Goal: Information Seeking & Learning: Learn about a topic

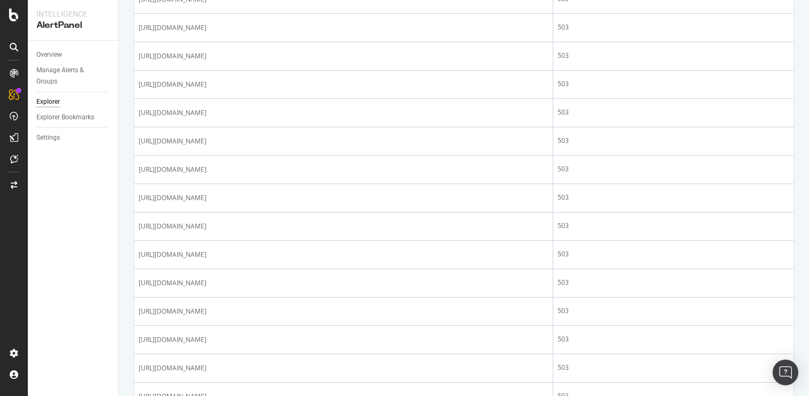
scroll to position [350, 0]
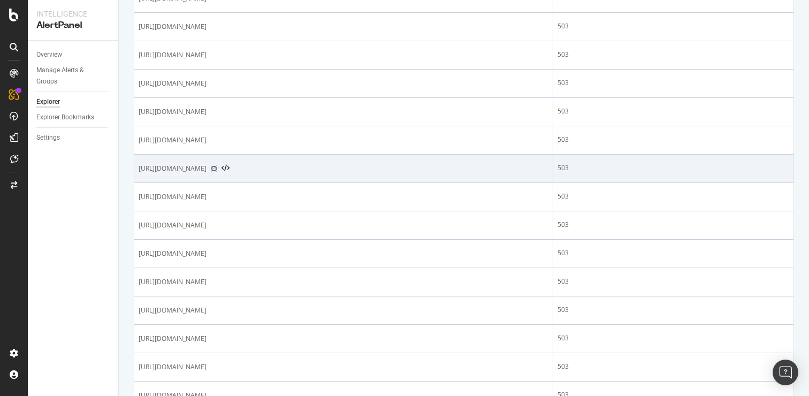
click at [217, 167] on icon at bounding box center [214, 168] width 6 height 6
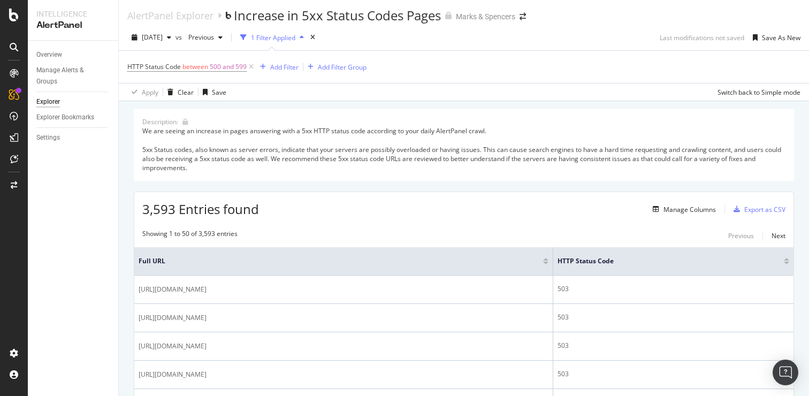
scroll to position [0, 0]
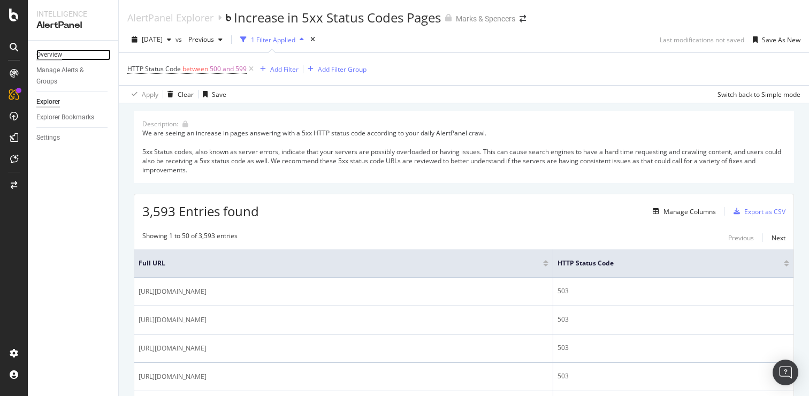
click at [60, 56] on div "Overview" at bounding box center [49, 54] width 26 height 11
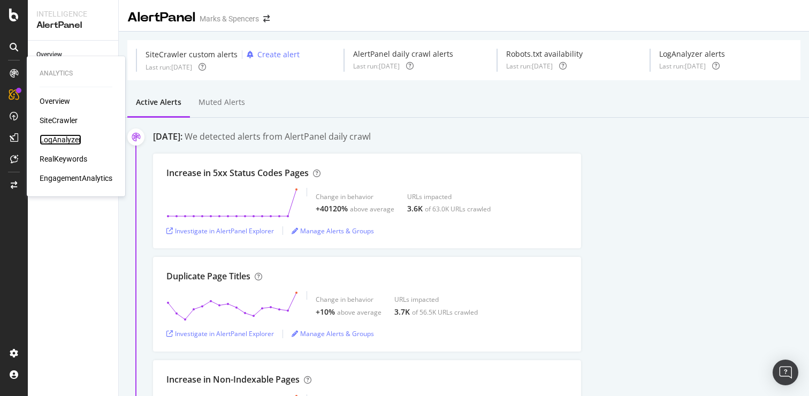
click at [72, 138] on div "LogAnalyzer" at bounding box center [61, 139] width 42 height 11
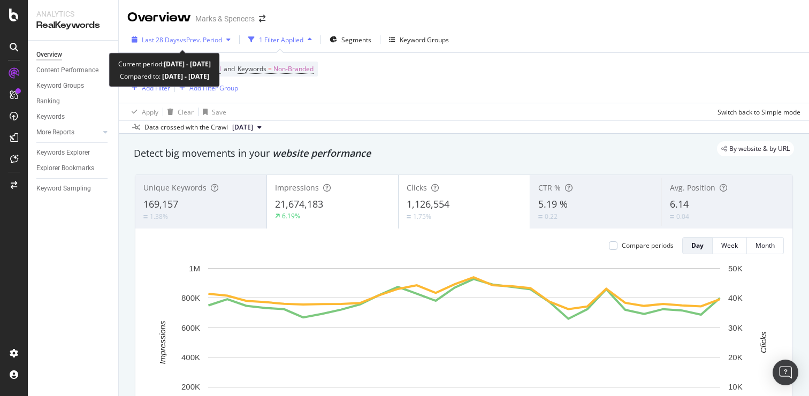
click at [202, 42] on span "vs Prev. Period" at bounding box center [201, 39] width 42 height 9
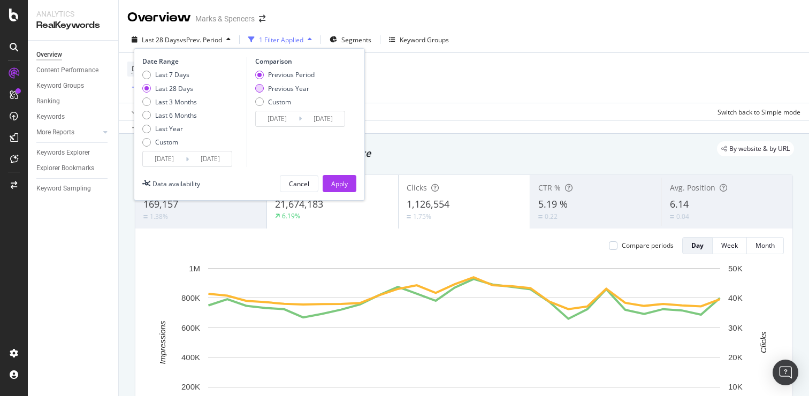
click at [263, 86] on div "Previous Year" at bounding box center [284, 88] width 59 height 9
type input "2024/08/18"
type input "2024/09/14"
click at [339, 183] on div "Apply" at bounding box center [339, 183] width 17 height 9
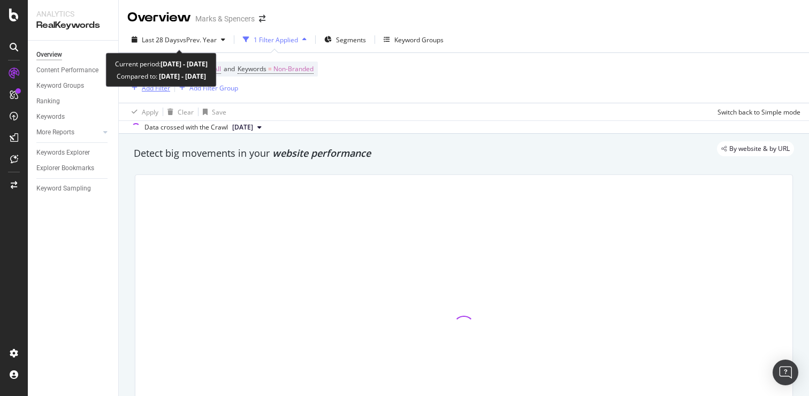
click at [145, 87] on div "Add Filter" at bounding box center [156, 87] width 28 height 9
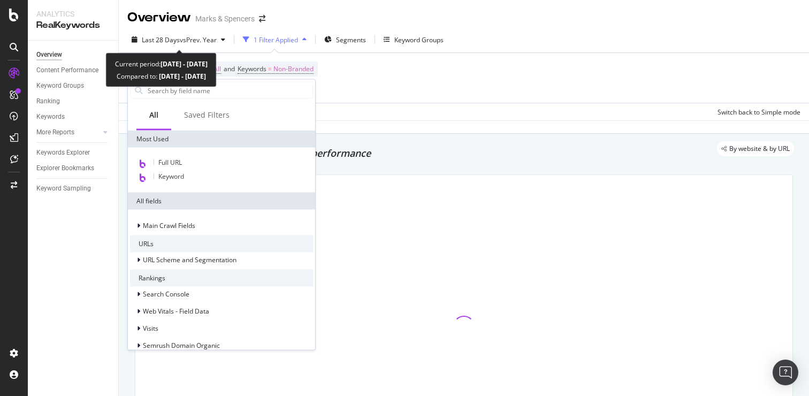
click at [145, 87] on div at bounding box center [138, 90] width 16 height 16
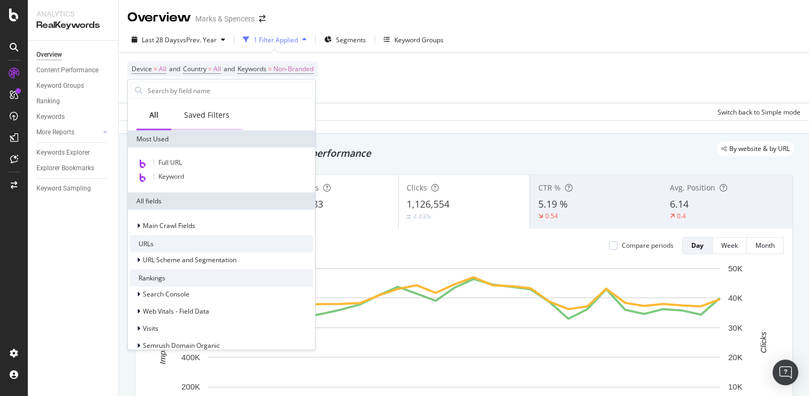
click at [207, 124] on div "Saved Filters" at bounding box center [206, 115] width 71 height 29
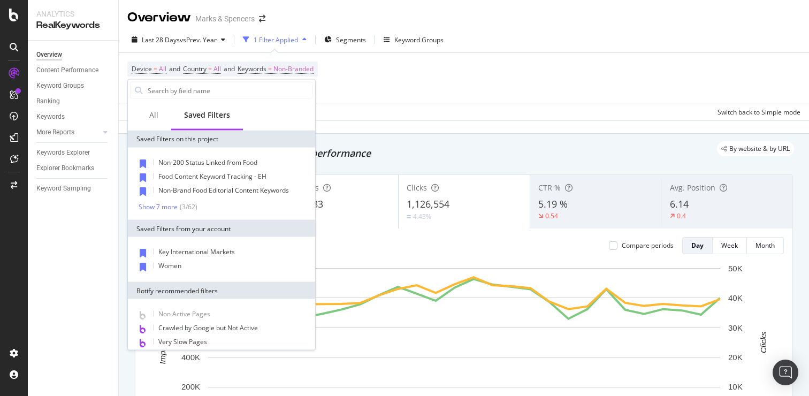
click at [173, 199] on div "Non-200 Status Linked from Food Food Content Keyword Tracking - EH Non-Brand Fo…" at bounding box center [221, 183] width 183 height 55
click at [170, 205] on div "Show 7 more" at bounding box center [158, 206] width 39 height 7
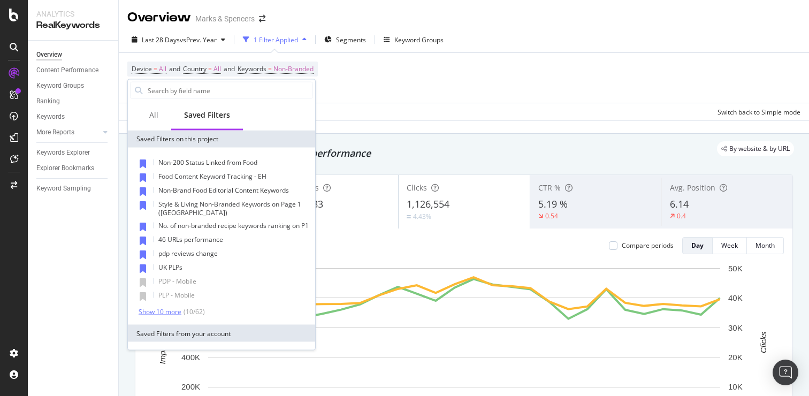
click at [181, 309] on div "( 10 / 62 )" at bounding box center [193, 311] width 24 height 9
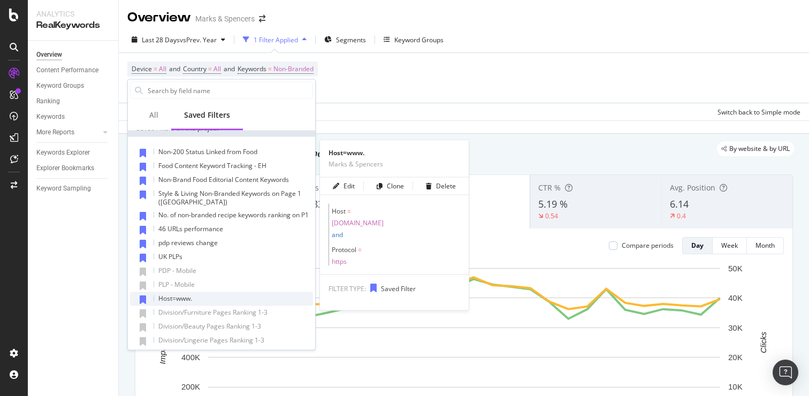
scroll to position [12, 0]
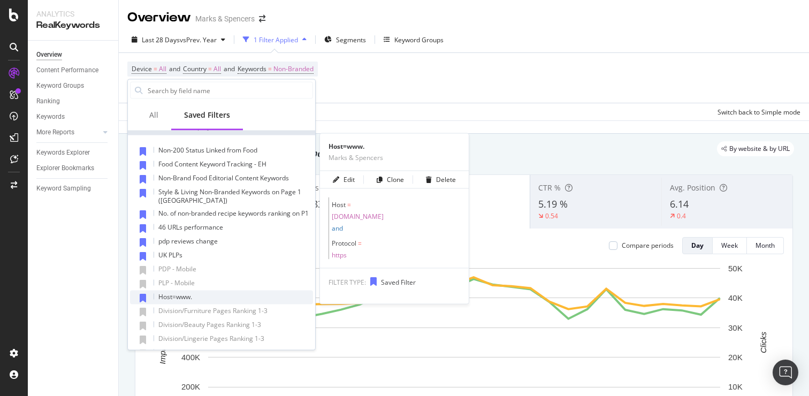
click at [216, 295] on div "Host=www." at bounding box center [221, 297] width 183 height 14
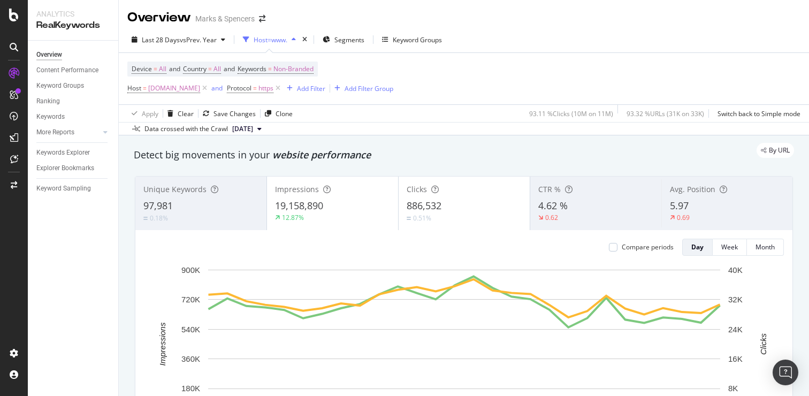
click at [437, 205] on span "886,532" at bounding box center [423, 205] width 35 height 13
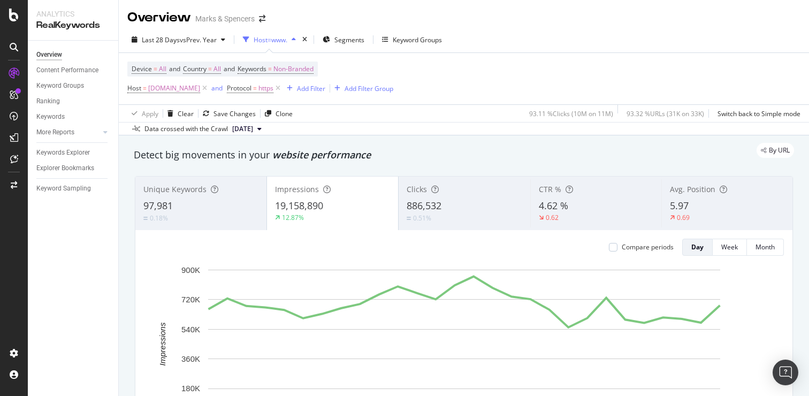
click at [443, 218] on div "0.51%" at bounding box center [463, 218] width 115 height 10
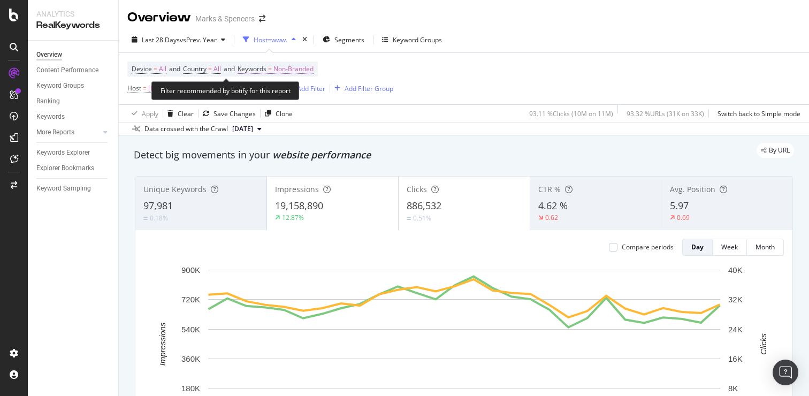
click at [307, 66] on span "Non-Branded" at bounding box center [293, 68] width 40 height 15
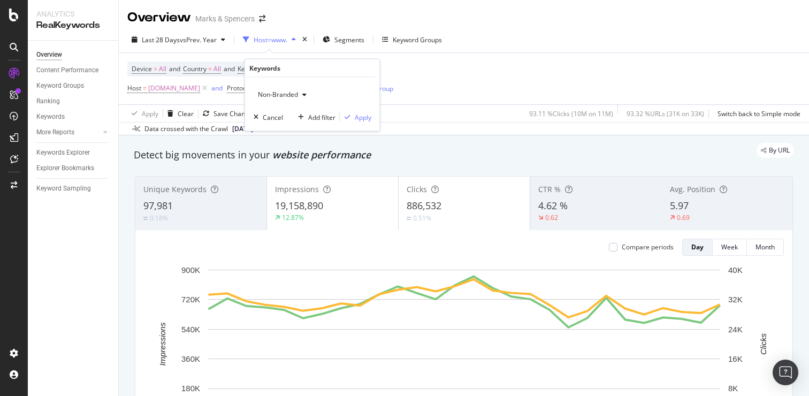
click at [287, 92] on span "Non-Branded" at bounding box center [275, 94] width 44 height 9
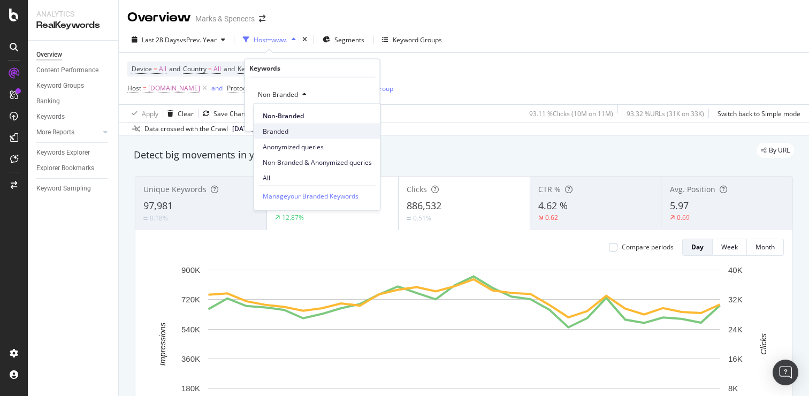
click at [291, 125] on div "Branded" at bounding box center [317, 132] width 126 height 16
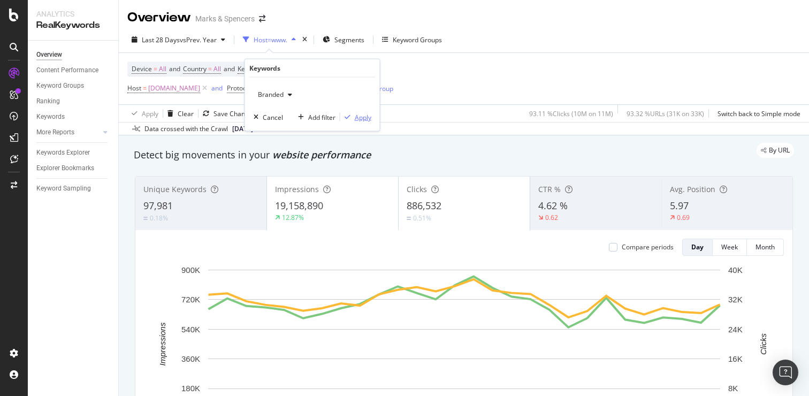
click at [352, 121] on div "Apply" at bounding box center [355, 117] width 31 height 10
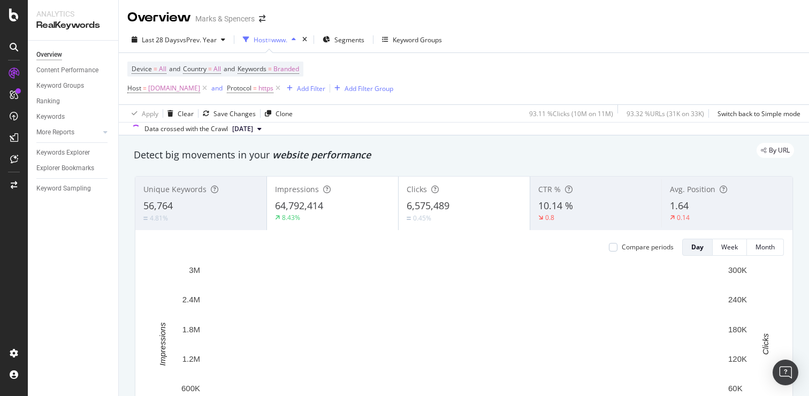
click at [303, 73] on div "Device = All and Country = All and Keywords = Branded" at bounding box center [215, 68] width 176 height 15
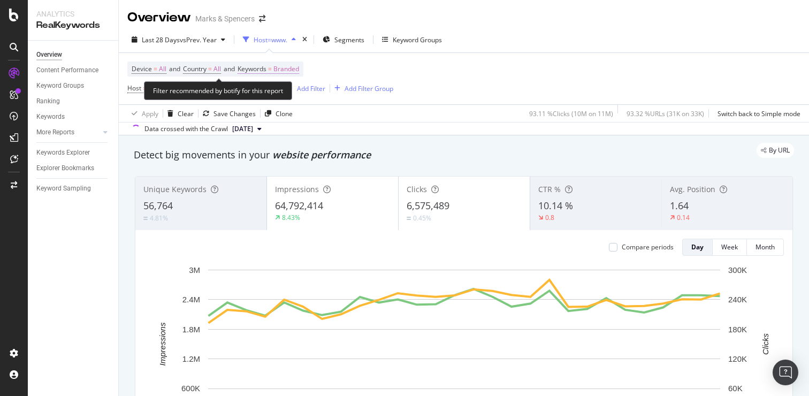
click at [296, 71] on span "Branded" at bounding box center [286, 68] width 26 height 15
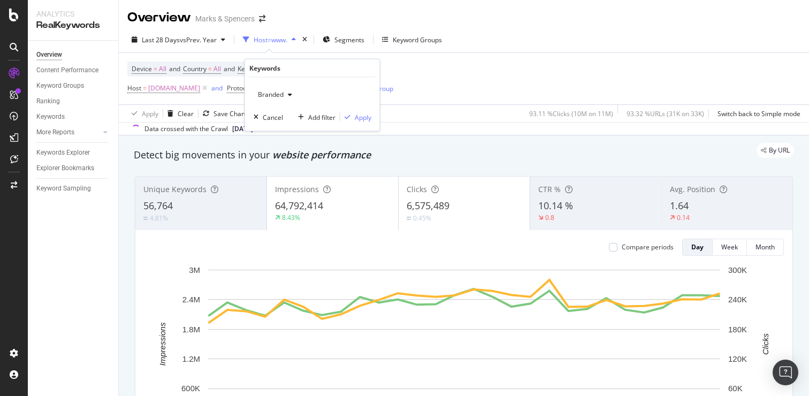
click at [280, 99] on div "Branded" at bounding box center [274, 95] width 43 height 16
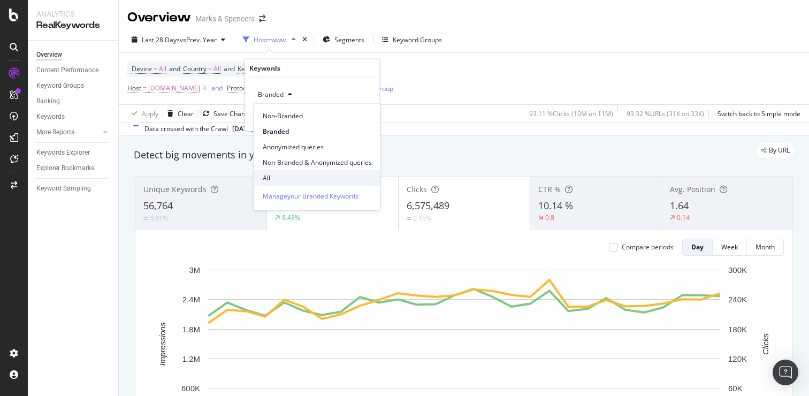
click at [286, 179] on span "All" at bounding box center [317, 178] width 109 height 10
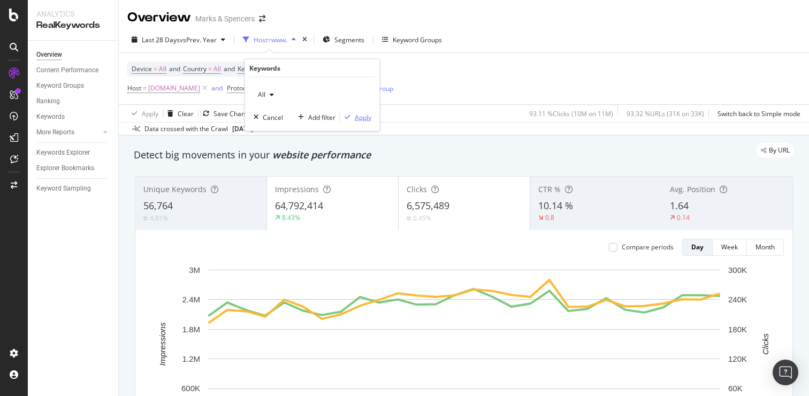
click at [364, 120] on div "Apply" at bounding box center [363, 116] width 17 height 9
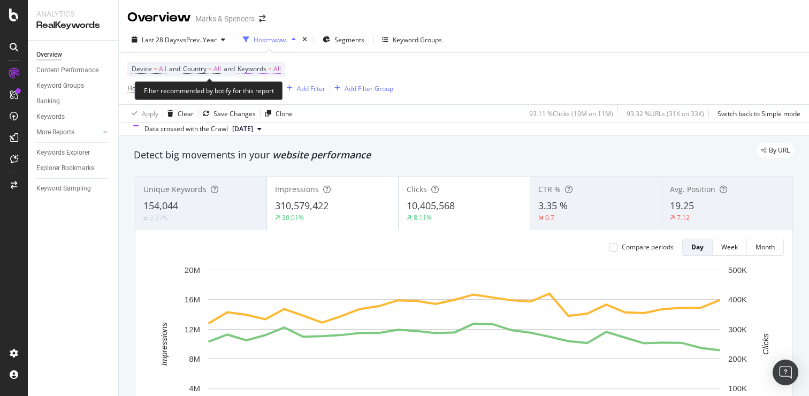
click at [280, 65] on span "All" at bounding box center [276, 68] width 7 height 15
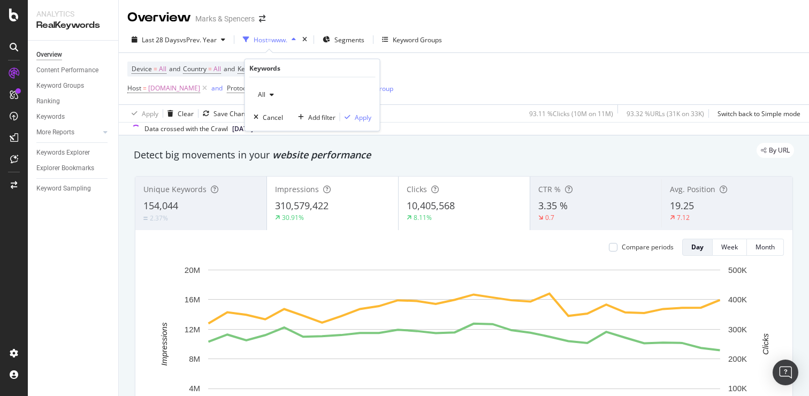
click at [259, 85] on div "All Cancel Add filter Apply" at bounding box center [312, 104] width 135 height 53
click at [261, 91] on span "All" at bounding box center [259, 94] width 12 height 9
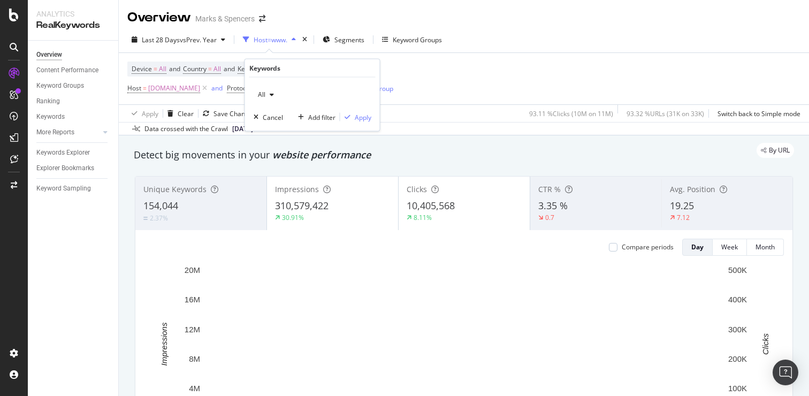
click at [311, 164] on div "Detect big movements in your website performance" at bounding box center [463, 155] width 671 height 25
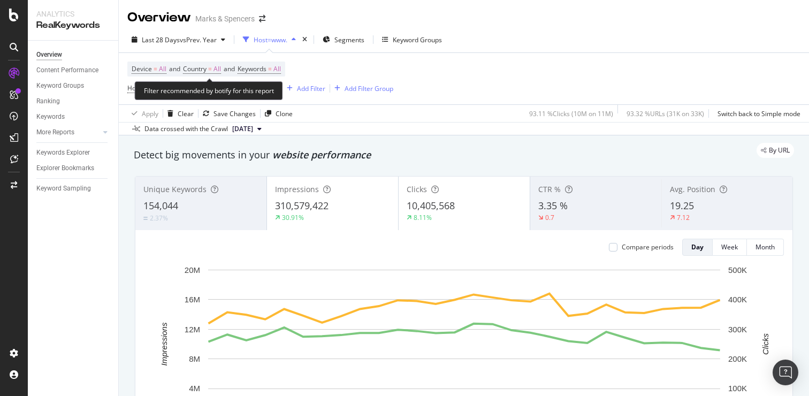
click at [271, 74] on span "Device = All and Country = All and Keywords = All" at bounding box center [206, 68] width 149 height 15
click at [266, 72] on span "Keywords" at bounding box center [251, 68] width 29 height 9
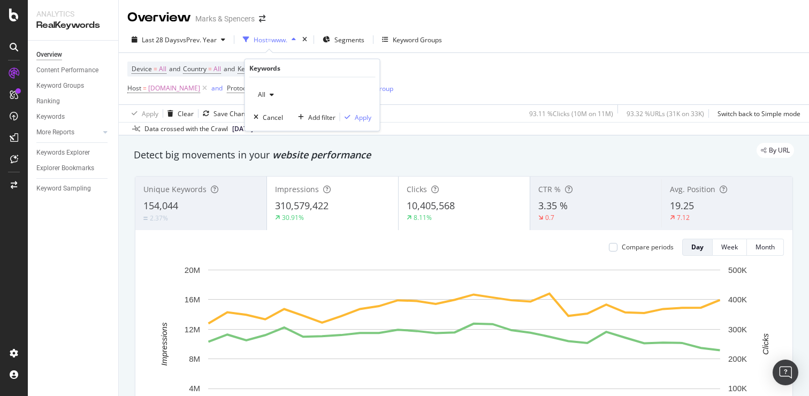
click at [270, 99] on div "All" at bounding box center [265, 95] width 25 height 16
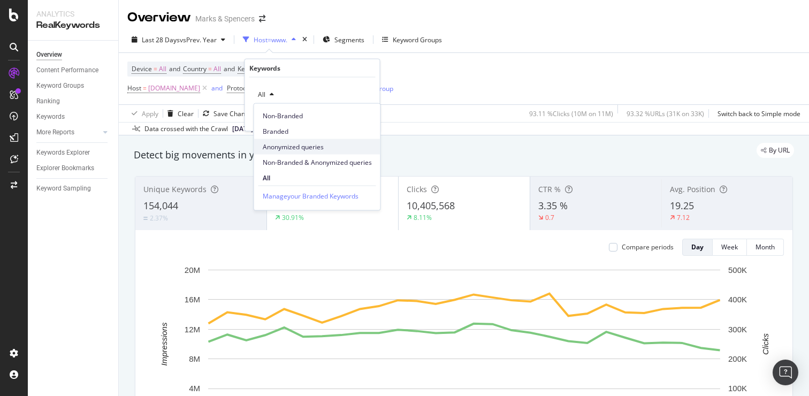
click at [282, 140] on div "Anonymized queries" at bounding box center [317, 147] width 126 height 16
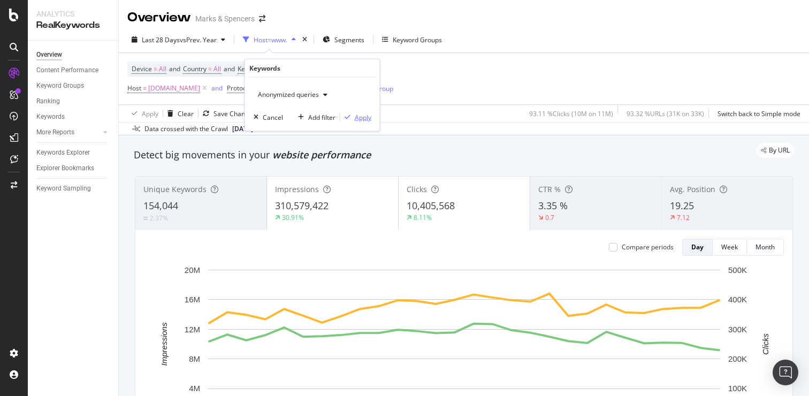
click at [364, 116] on div "Apply" at bounding box center [363, 116] width 17 height 9
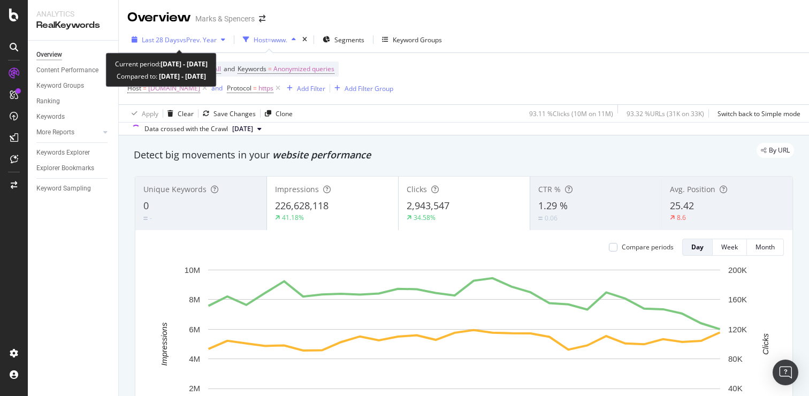
click at [217, 34] on div "Last 28 Days vs Prev. Year" at bounding box center [178, 40] width 102 height 16
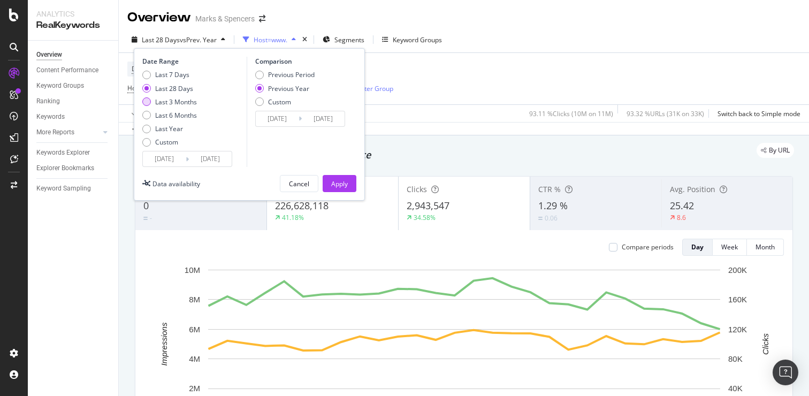
click at [180, 102] on div "Last 3 Months" at bounding box center [176, 101] width 42 height 9
type input "2025/06/14"
type input "2024/06/15"
click at [336, 190] on div "Apply" at bounding box center [339, 183] width 17 height 16
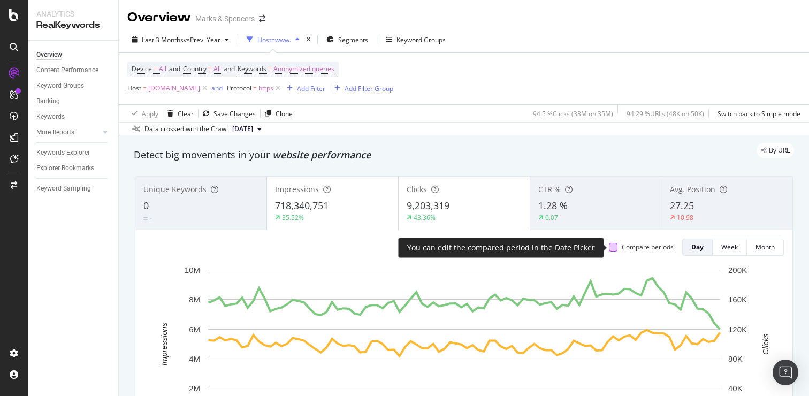
click at [611, 247] on div at bounding box center [613, 247] width 9 height 9
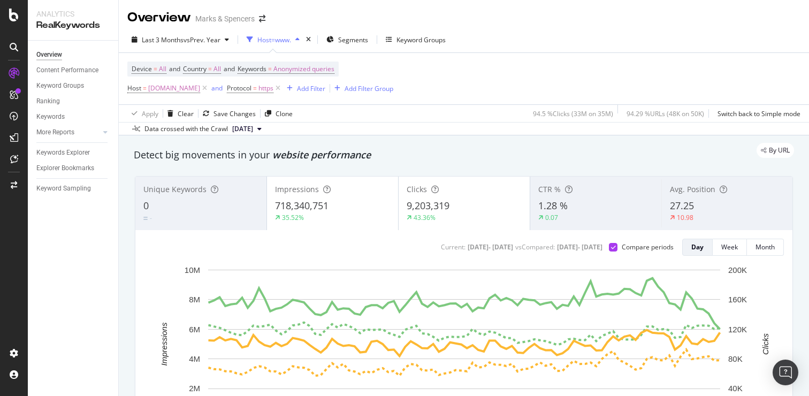
click at [431, 207] on span "9,203,319" at bounding box center [427, 205] width 43 height 13
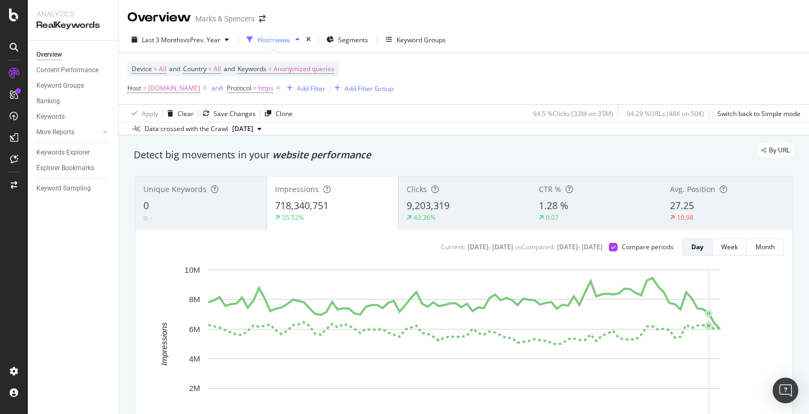
click at [752, 321] on rect "A chart." at bounding box center [464, 357] width 640 height 186
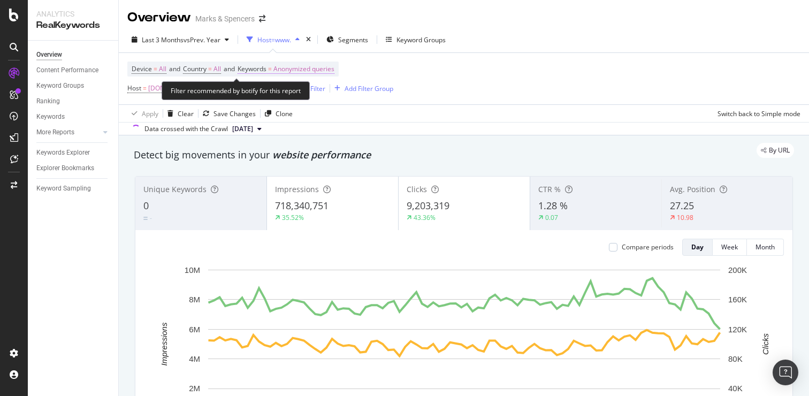
click at [313, 68] on span "Anonymized queries" at bounding box center [303, 68] width 61 height 15
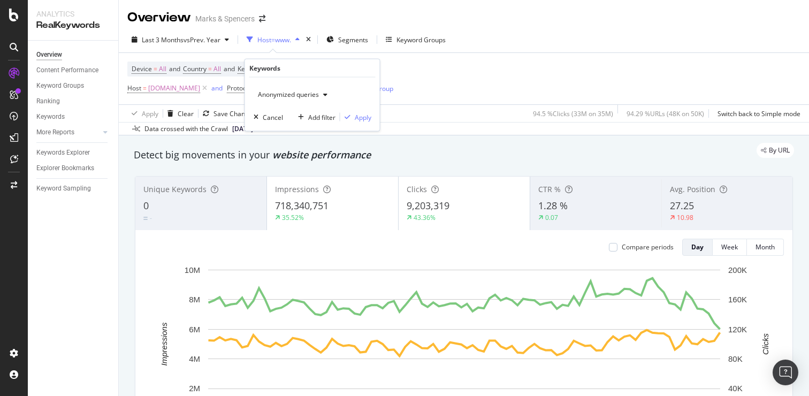
click at [302, 99] on div "Anonymized queries" at bounding box center [292, 95] width 78 height 16
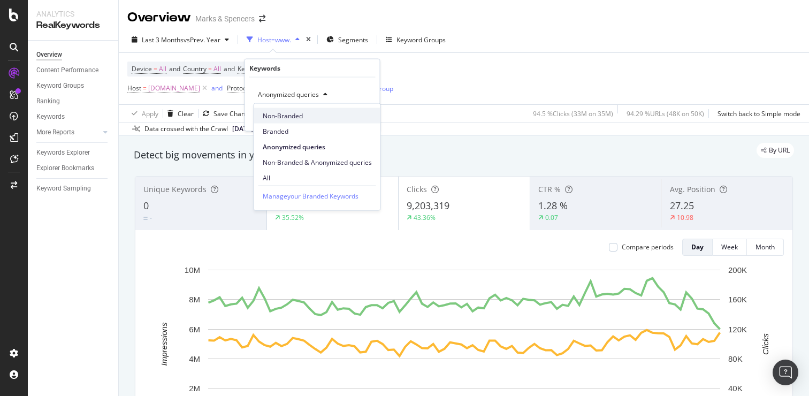
click at [305, 120] on span "Non-Branded" at bounding box center [317, 116] width 109 height 10
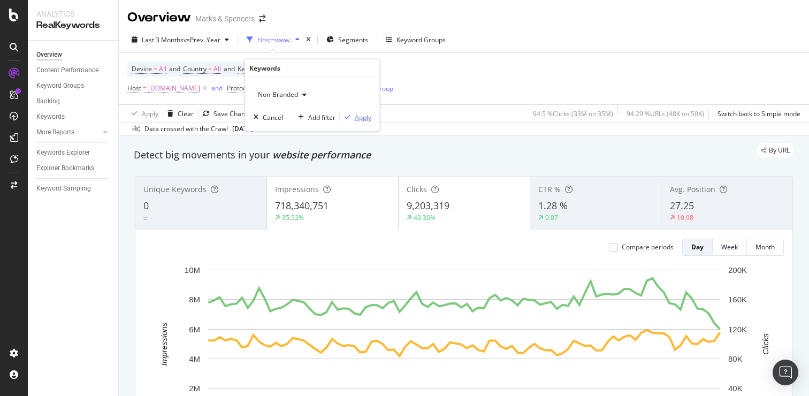
click at [366, 116] on div "Apply" at bounding box center [363, 116] width 17 height 9
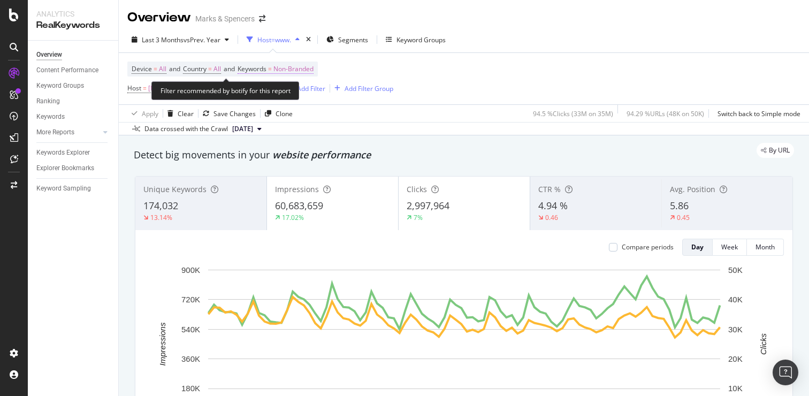
click at [278, 74] on span "Keywords = Non-Branded" at bounding box center [275, 69] width 76 height 10
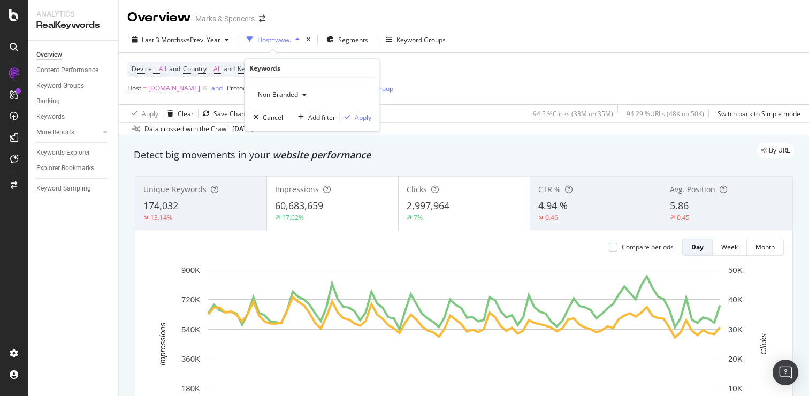
click at [277, 91] on span "Non-Branded" at bounding box center [275, 94] width 44 height 9
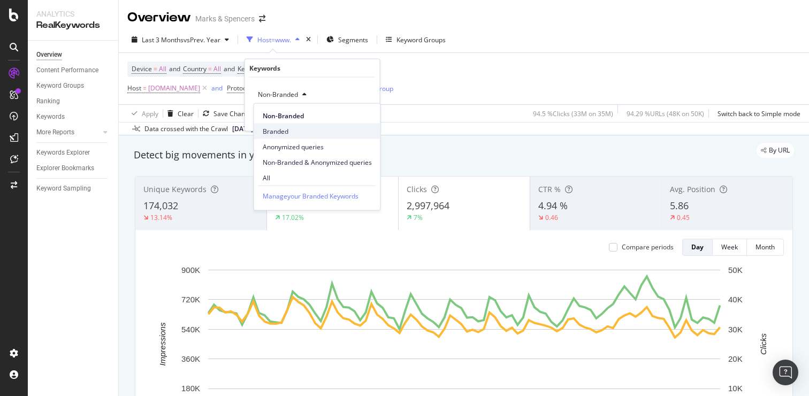
click at [282, 126] on span "Branded" at bounding box center [317, 131] width 109 height 10
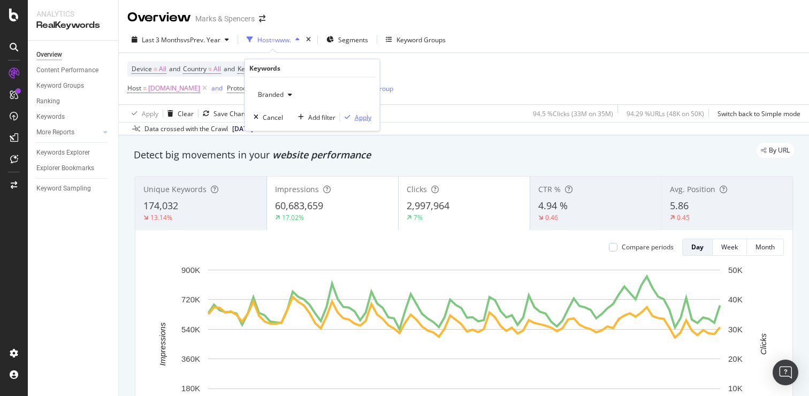
click at [368, 118] on div "Apply" at bounding box center [363, 116] width 17 height 9
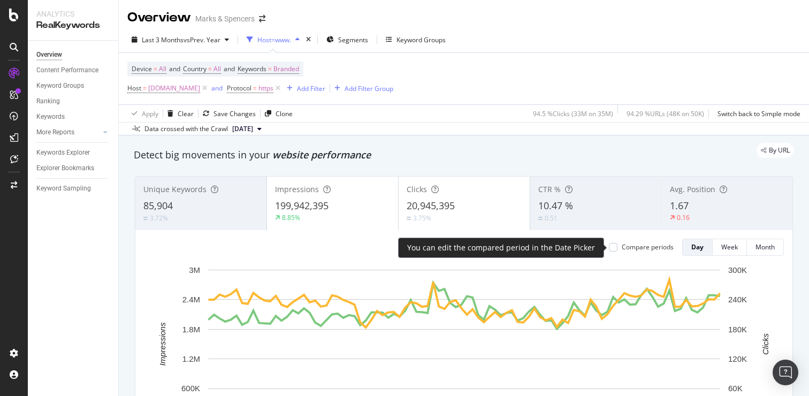
click at [618, 244] on div "Compare periods" at bounding box center [641, 246] width 65 height 9
click at [611, 244] on div at bounding box center [613, 247] width 9 height 9
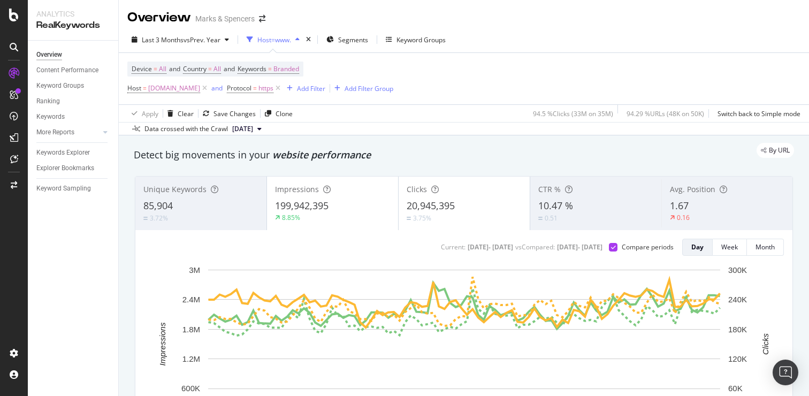
click at [429, 213] on div "3.75%" at bounding box center [419, 218] width 27 height 10
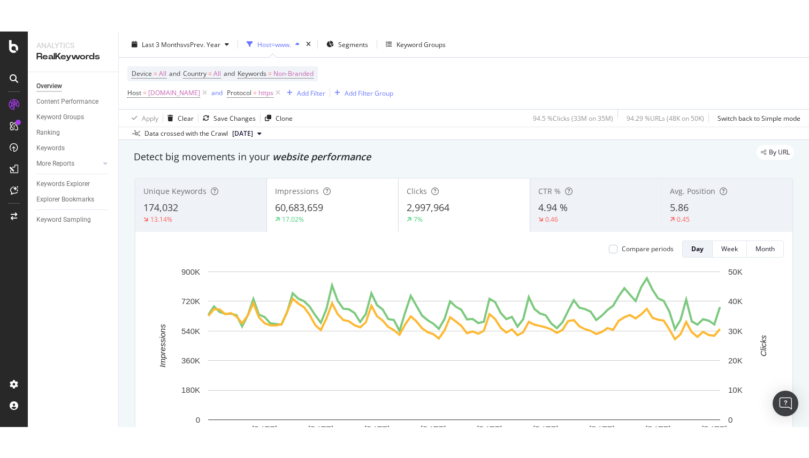
scroll to position [30, 0]
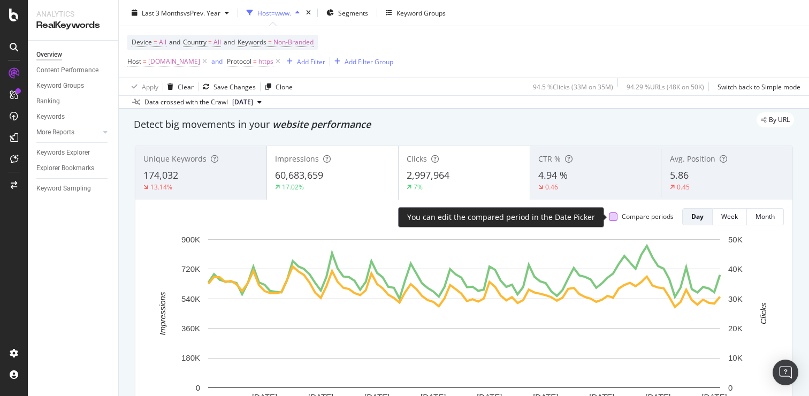
click at [613, 219] on div at bounding box center [613, 216] width 9 height 9
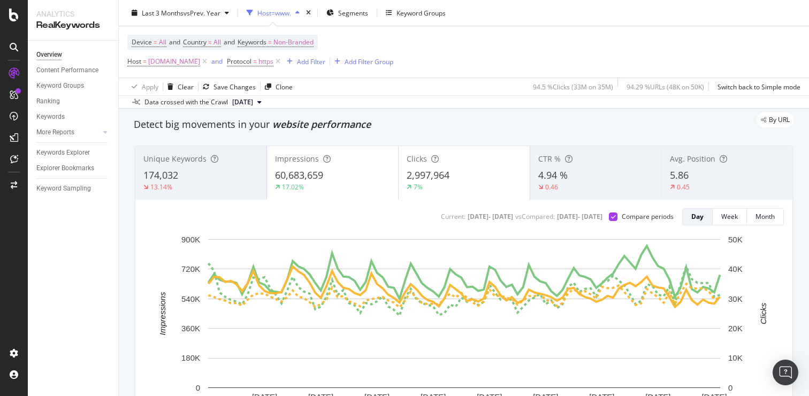
click at [425, 179] on span "2,997,964" at bounding box center [427, 174] width 43 height 13
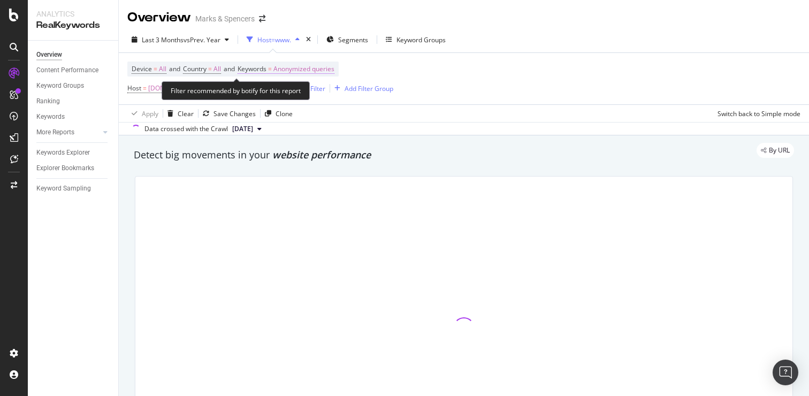
click at [309, 73] on span "Anonymized queries" at bounding box center [303, 68] width 61 height 15
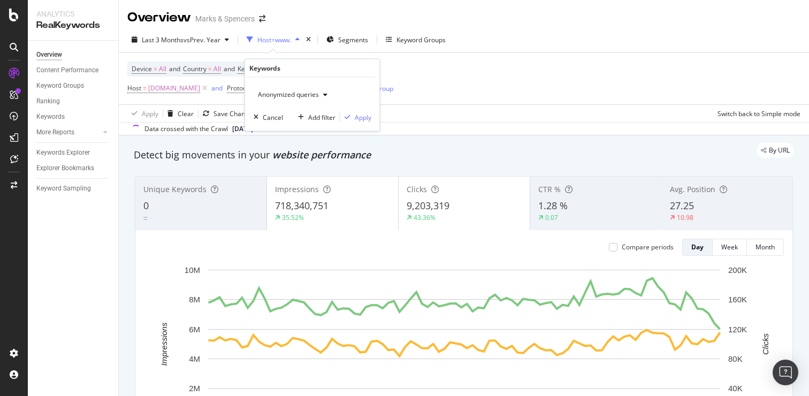
click at [298, 91] on span "Anonymized queries" at bounding box center [285, 94] width 65 height 9
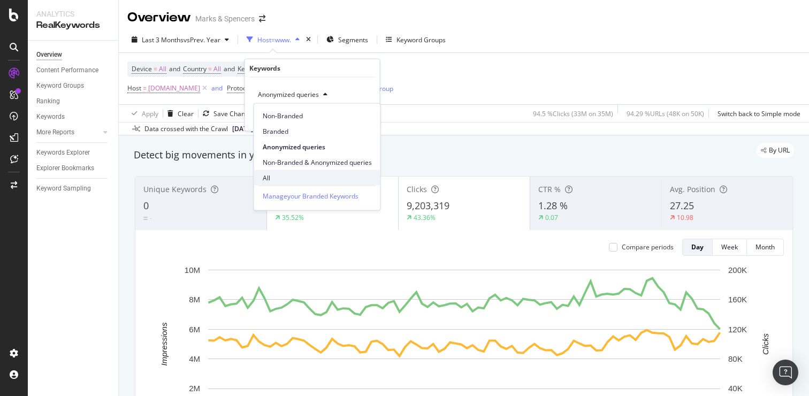
click at [289, 175] on span "All" at bounding box center [317, 178] width 109 height 10
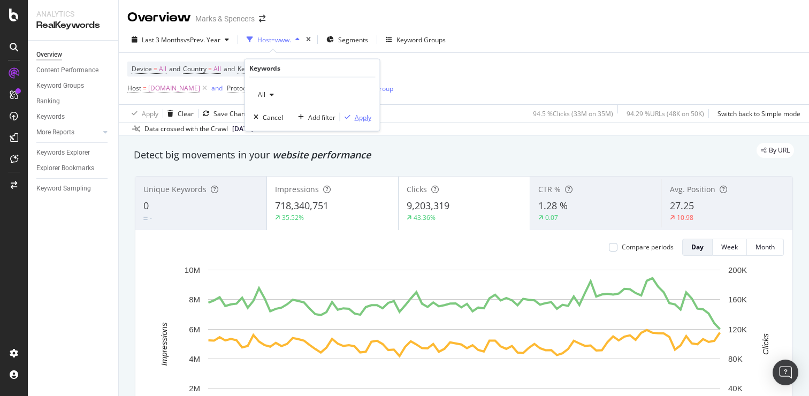
click at [366, 118] on div "Apply" at bounding box center [363, 116] width 17 height 9
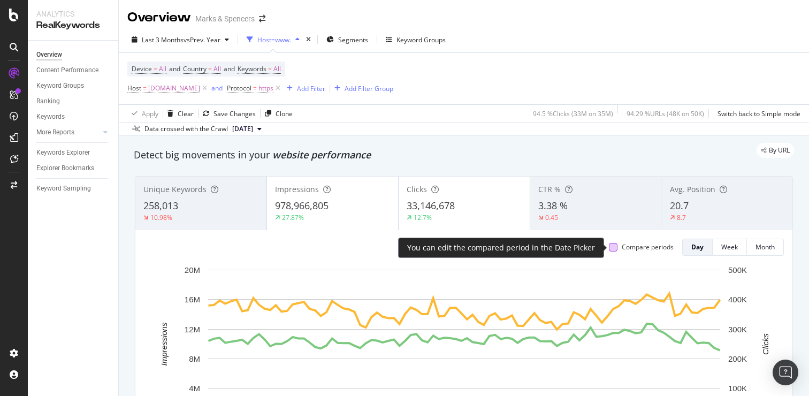
click at [611, 246] on div at bounding box center [613, 247] width 9 height 9
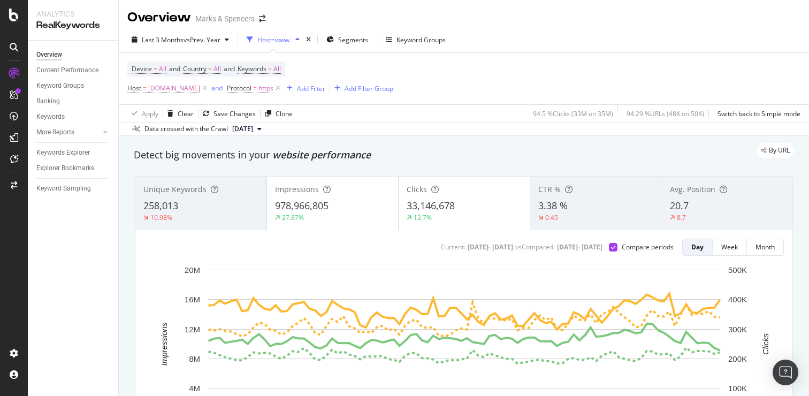
click at [475, 199] on div "Clicks 33,146,678 12.7%" at bounding box center [463, 203] width 131 height 48
